Goal: Obtain resource: Download file/media

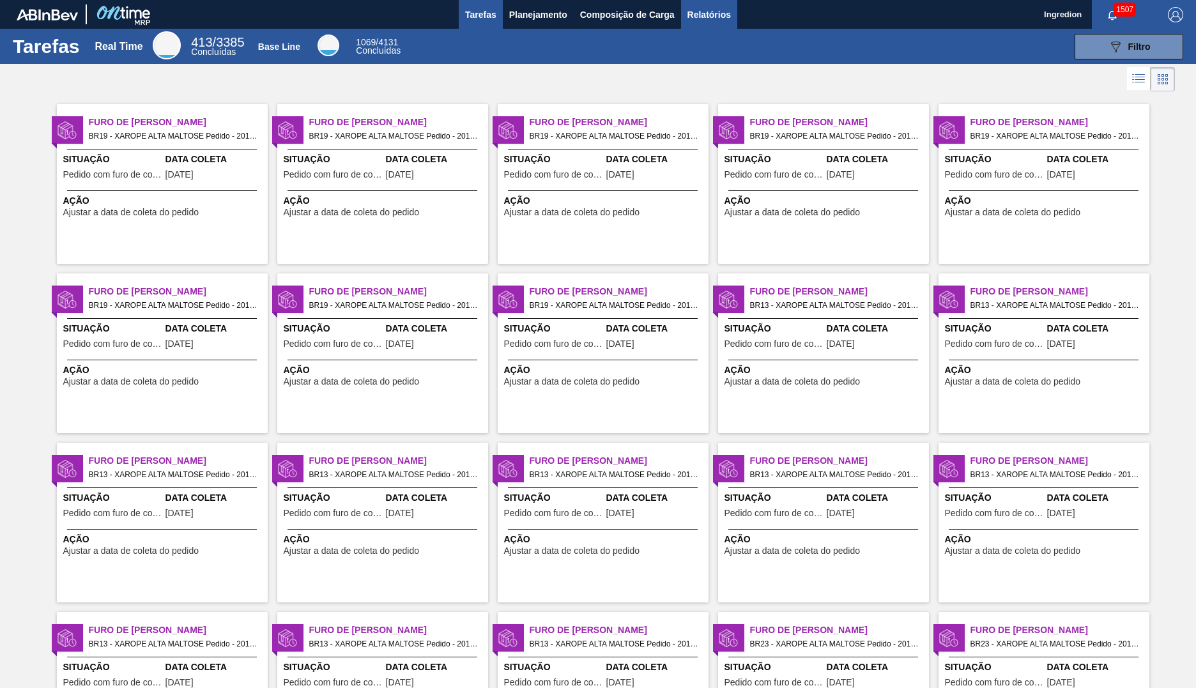
click at [708, 14] on span "Relatórios" at bounding box center [708, 14] width 43 height 15
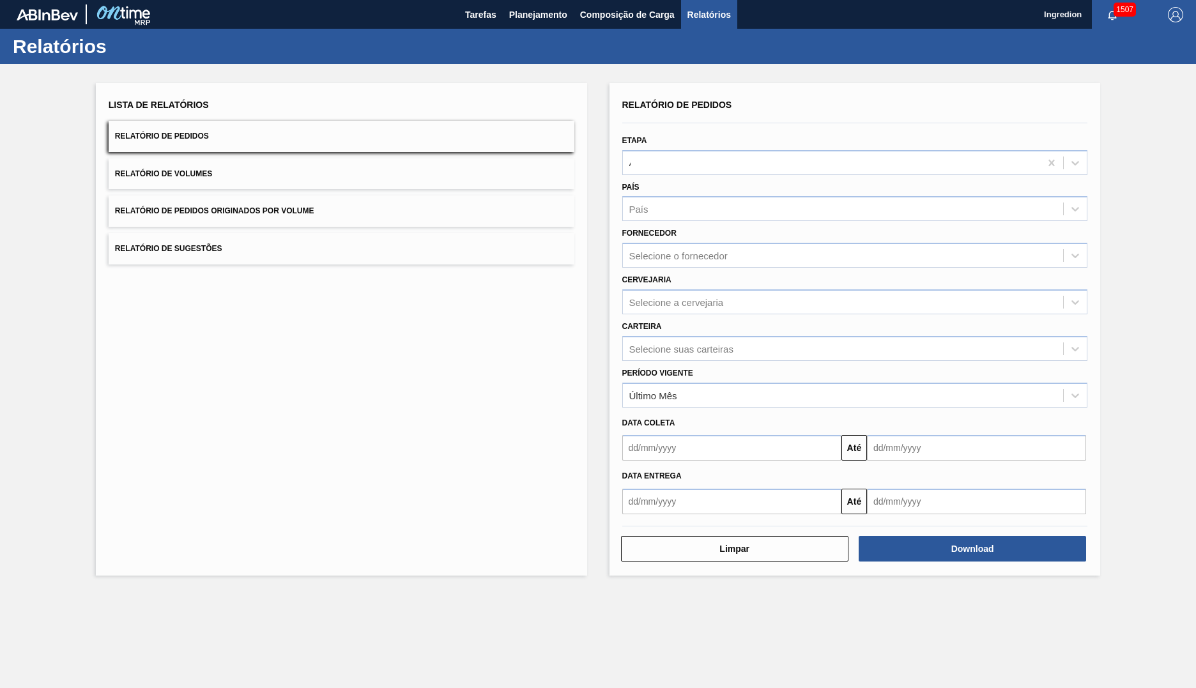
type input "Aguardando Faturamento"
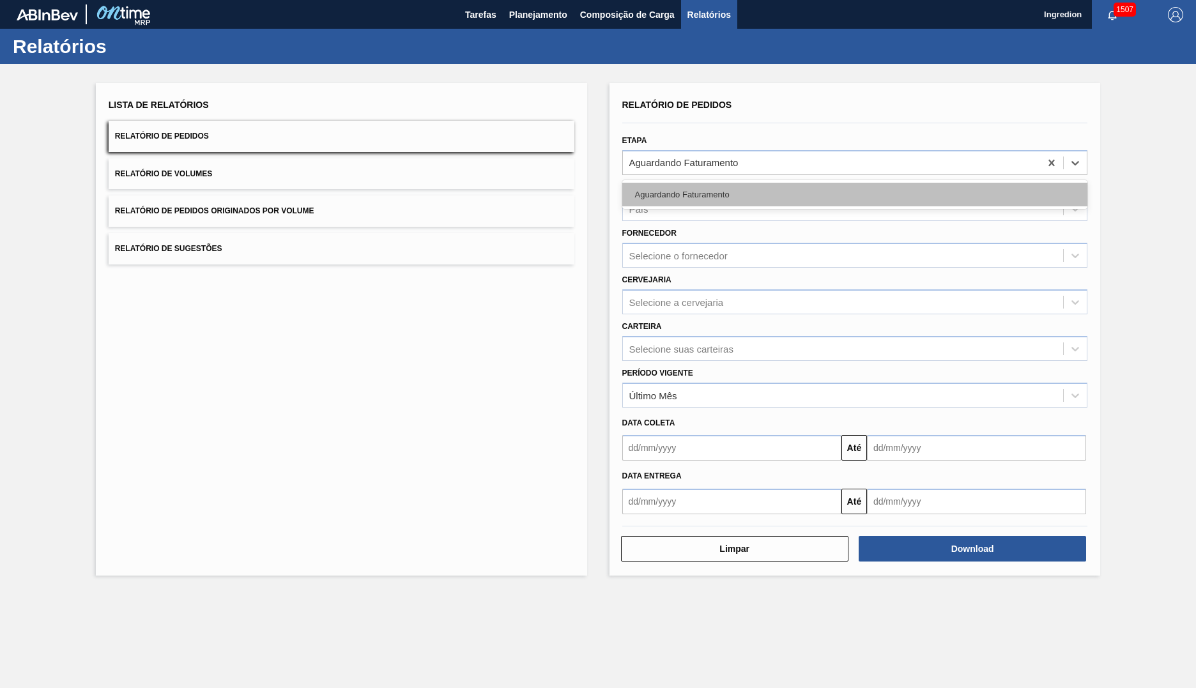
click at [854, 194] on div "Aguardando Faturamento" at bounding box center [855, 195] width 466 height 24
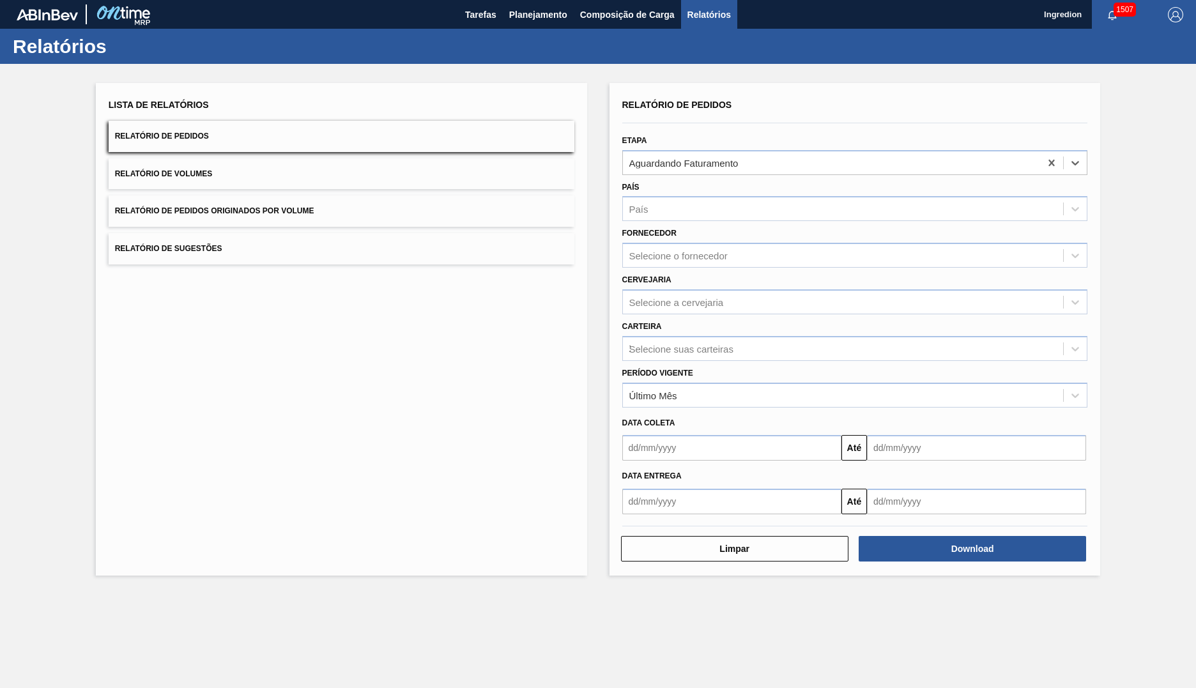
type input "Xarope"
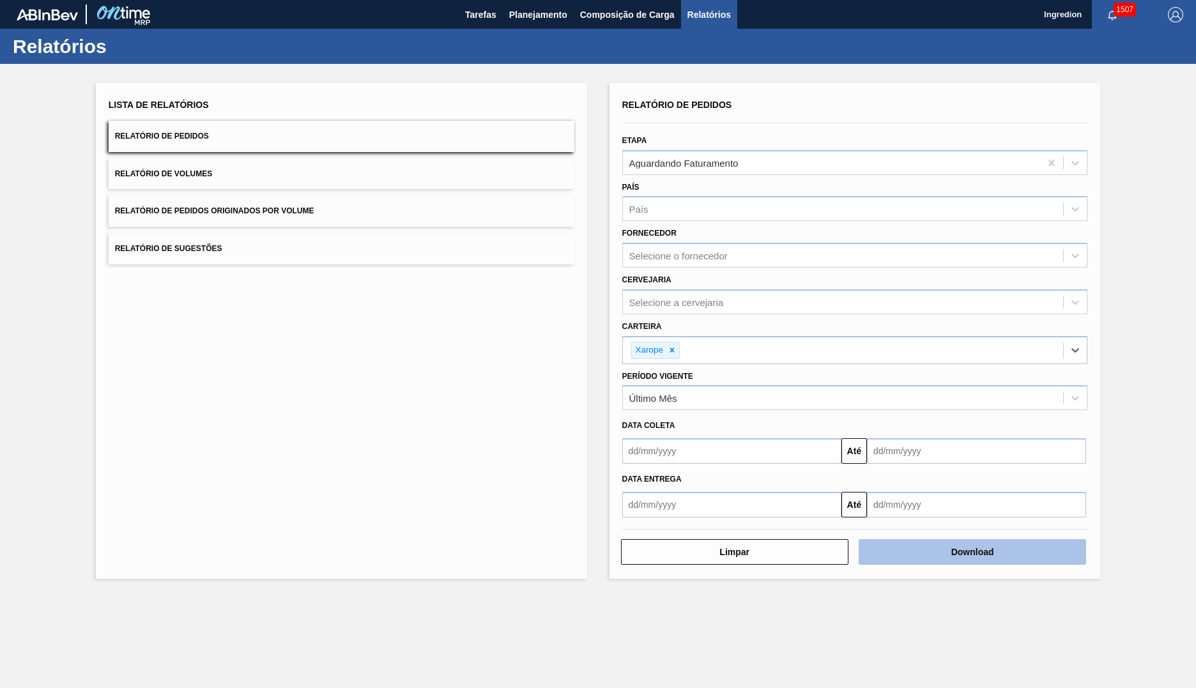
click at [972, 552] on button "Download" at bounding box center [972, 552] width 227 height 26
